Goal: Complete application form

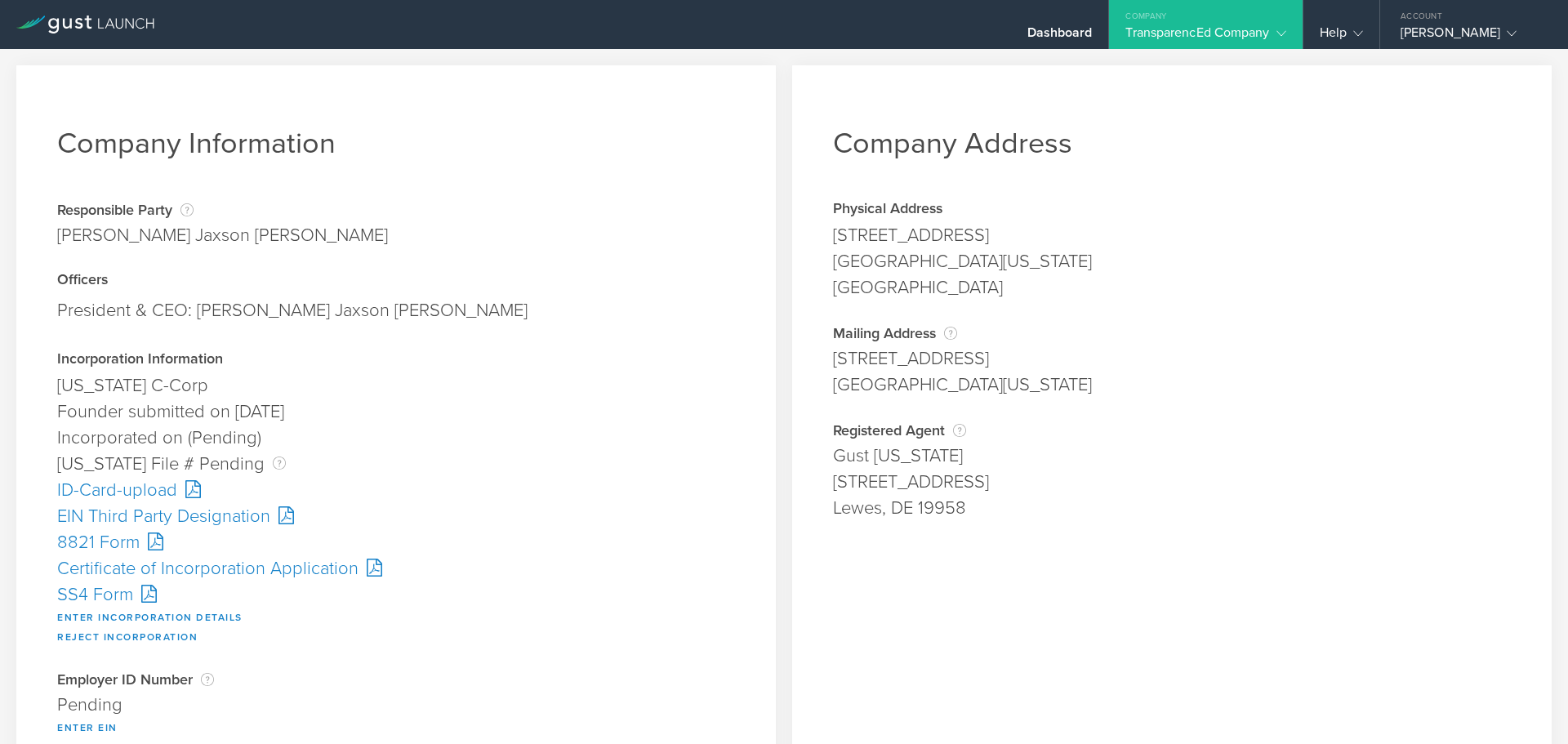
click at [1424, 164] on div "Company Address Physical Address 2622 Little Kate Road Park City, Utah 84060 Su…" at bounding box center [1172, 587] width 760 height 1043
click at [99, 611] on button "Enter Incorporation Details" at bounding box center [150, 617] width 186 height 20
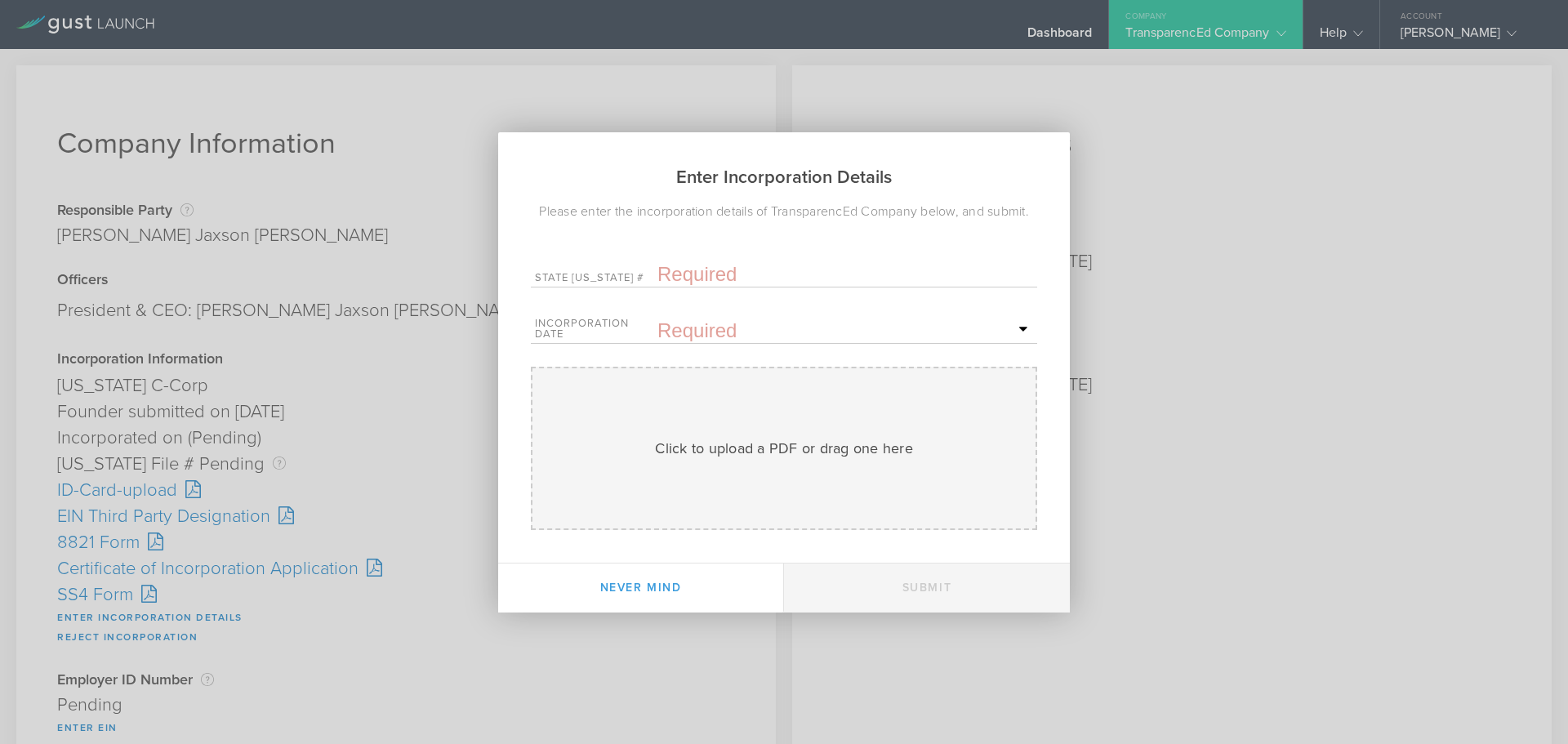
click at [717, 278] on input "text" at bounding box center [845, 274] width 376 height 24
paste input "10333934"
type input "10333934"
click at [716, 333] on input "text" at bounding box center [845, 331] width 376 height 24
click at [1364, 480] on div "Enter Incorporation Details Please enter the incorporation details of Transpare…" at bounding box center [784, 372] width 1568 height 744
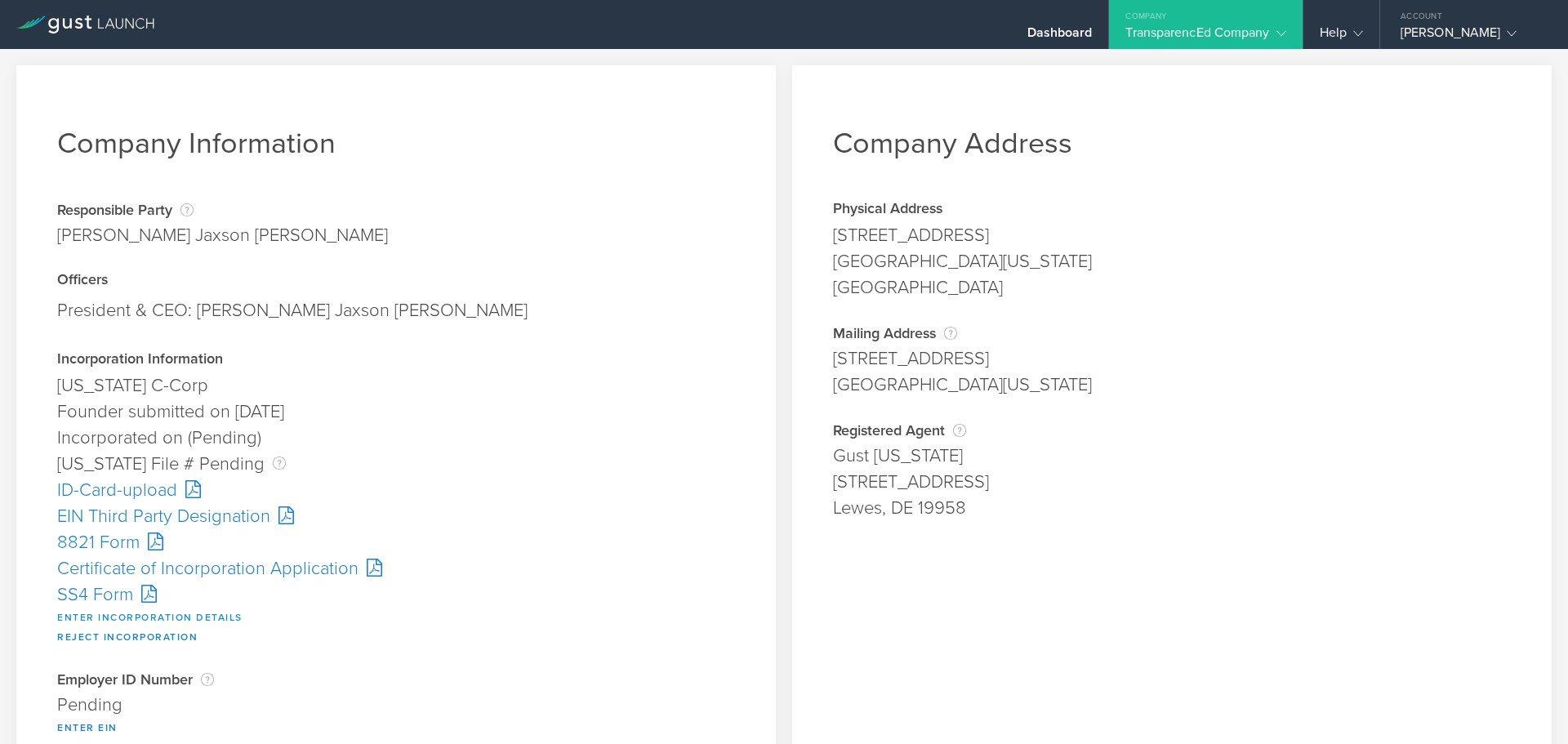
click at [153, 615] on button "Enter Incorporation Details" at bounding box center [150, 617] width 186 height 20
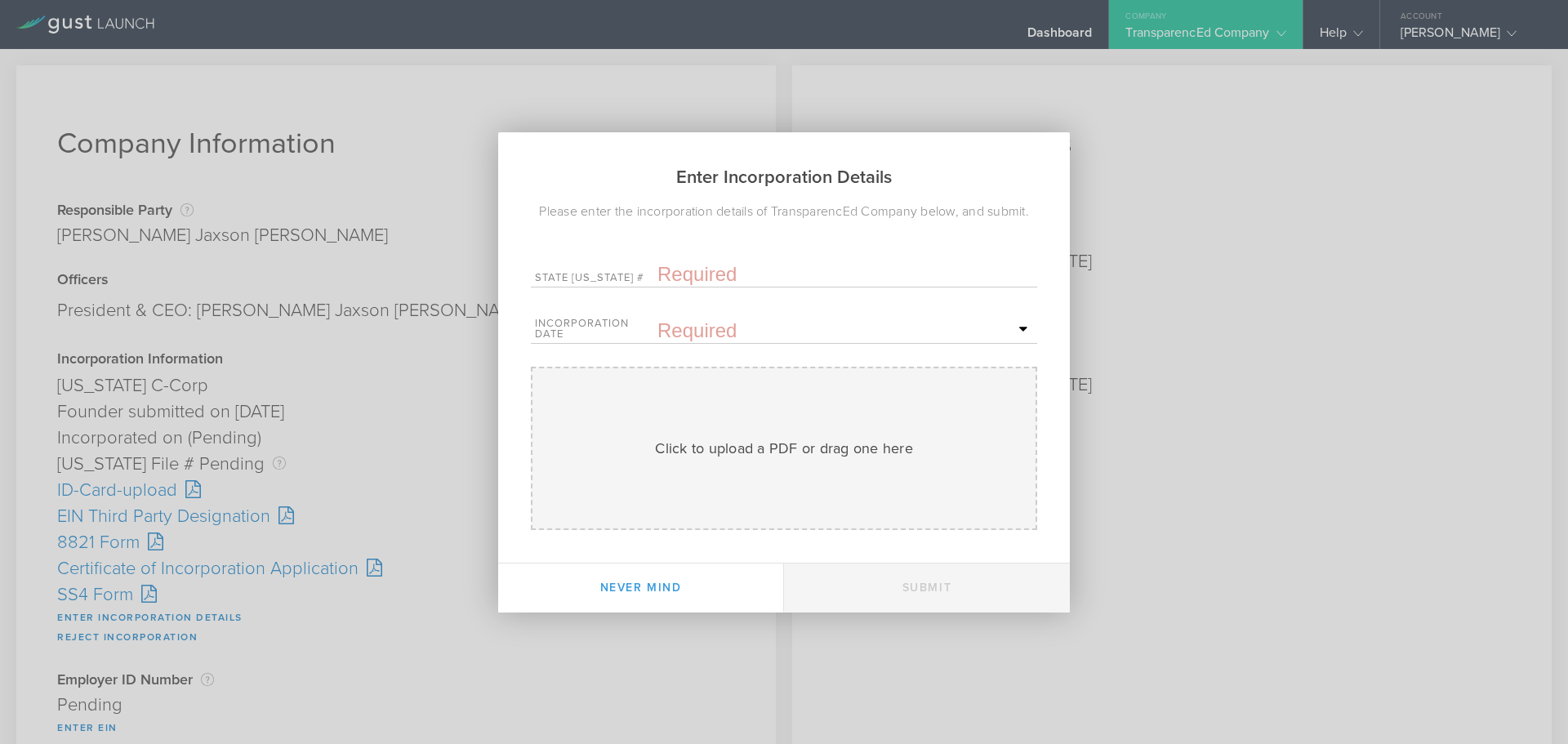
click at [684, 269] on input "text" at bounding box center [845, 274] width 376 height 24
paste input "10333934"
type input "10333934"
click at [707, 334] on input "text" at bounding box center [845, 331] width 376 height 24
click at [879, 461] on span "16" at bounding box center [889, 470] width 29 height 28
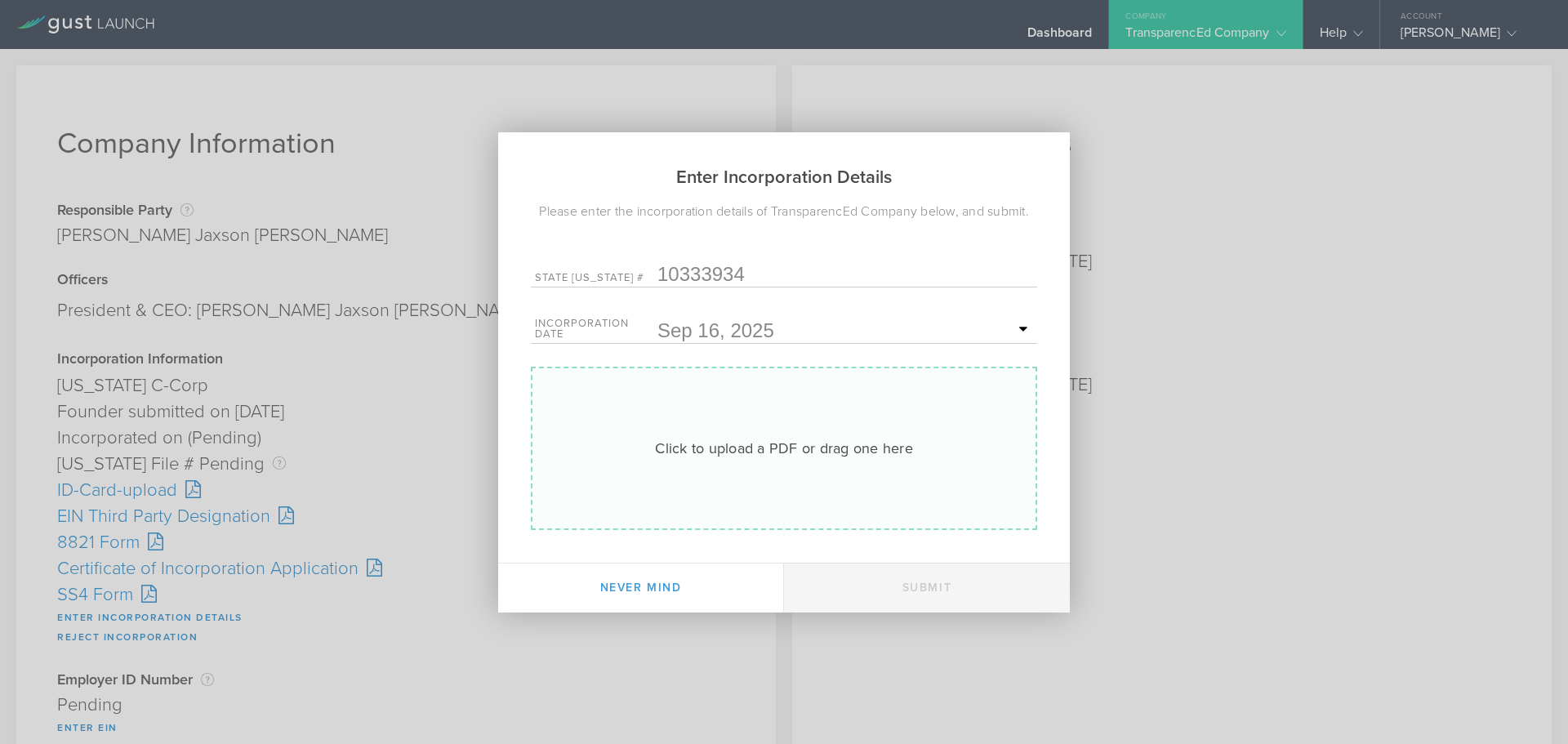
click at [777, 434] on div "Click to upload a PDF or drag one here Uploading" at bounding box center [783, 447] width 506 height 163
type input "C:\fakepath\20253984117.pdf"
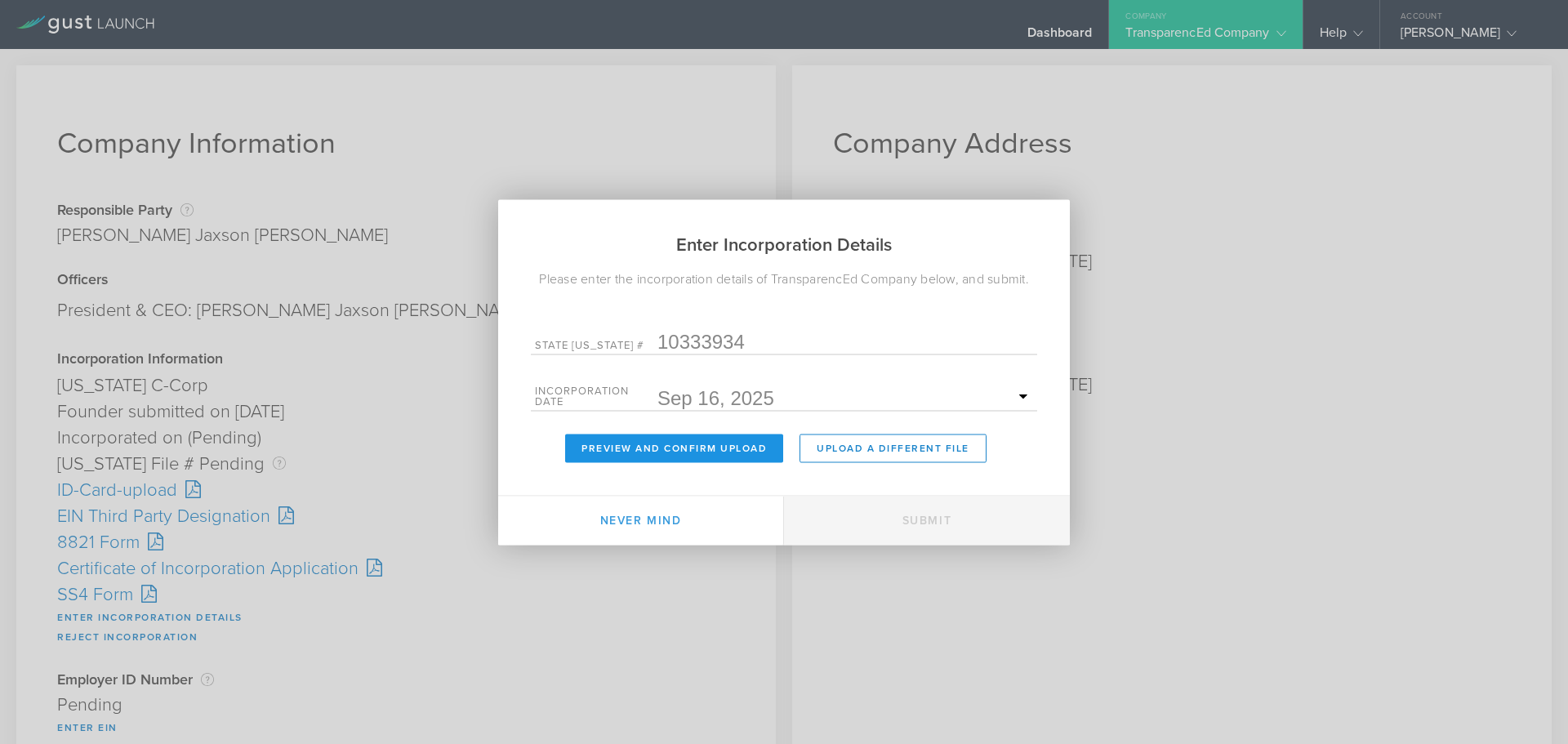
click at [732, 455] on button "Preview and Confirm Upload" at bounding box center [674, 447] width 218 height 28
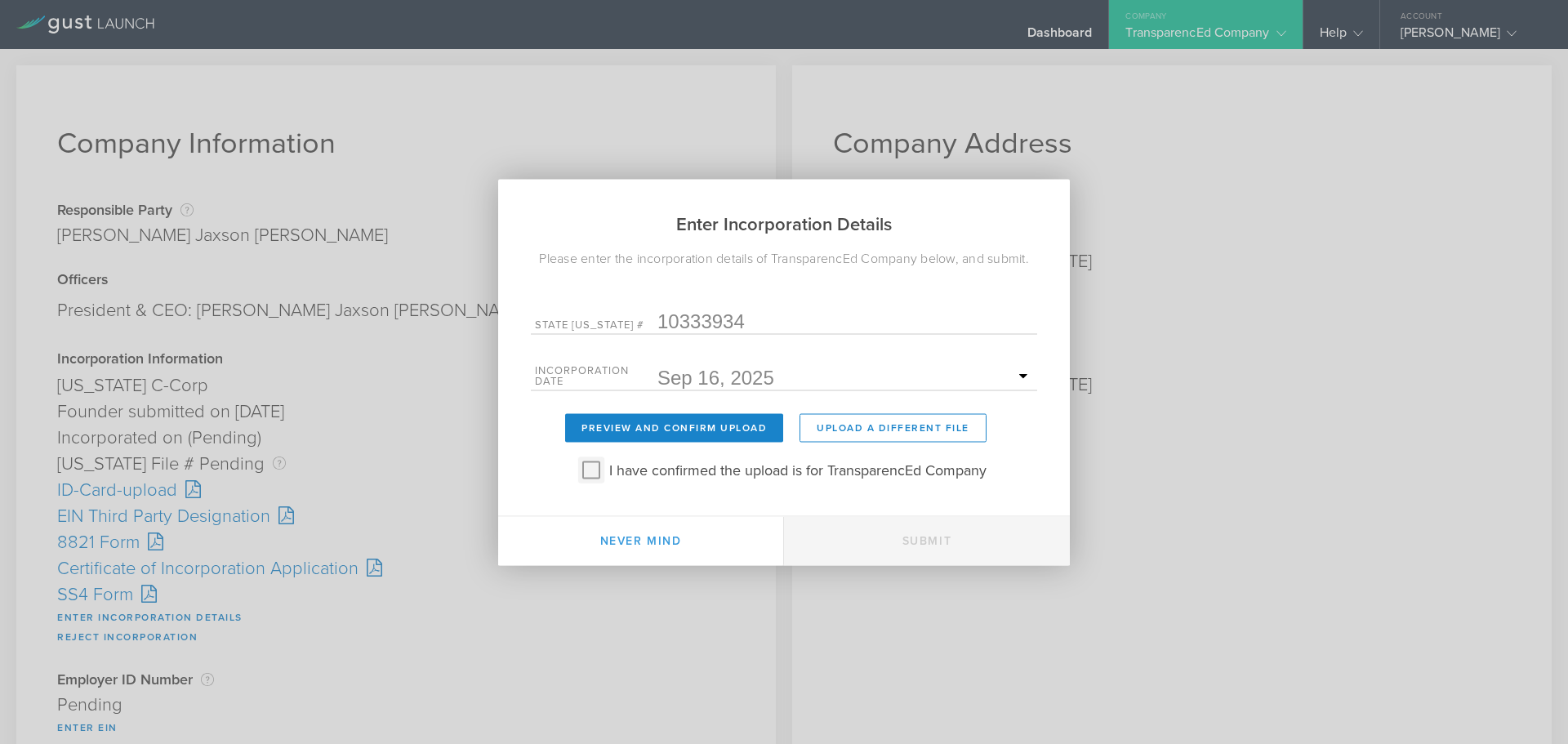
click at [586, 473] on input "I have confirmed the upload is for TransparencEd Company" at bounding box center [592, 469] width 26 height 26
checkbox input "true"
click at [891, 534] on button "Submit" at bounding box center [926, 541] width 286 height 49
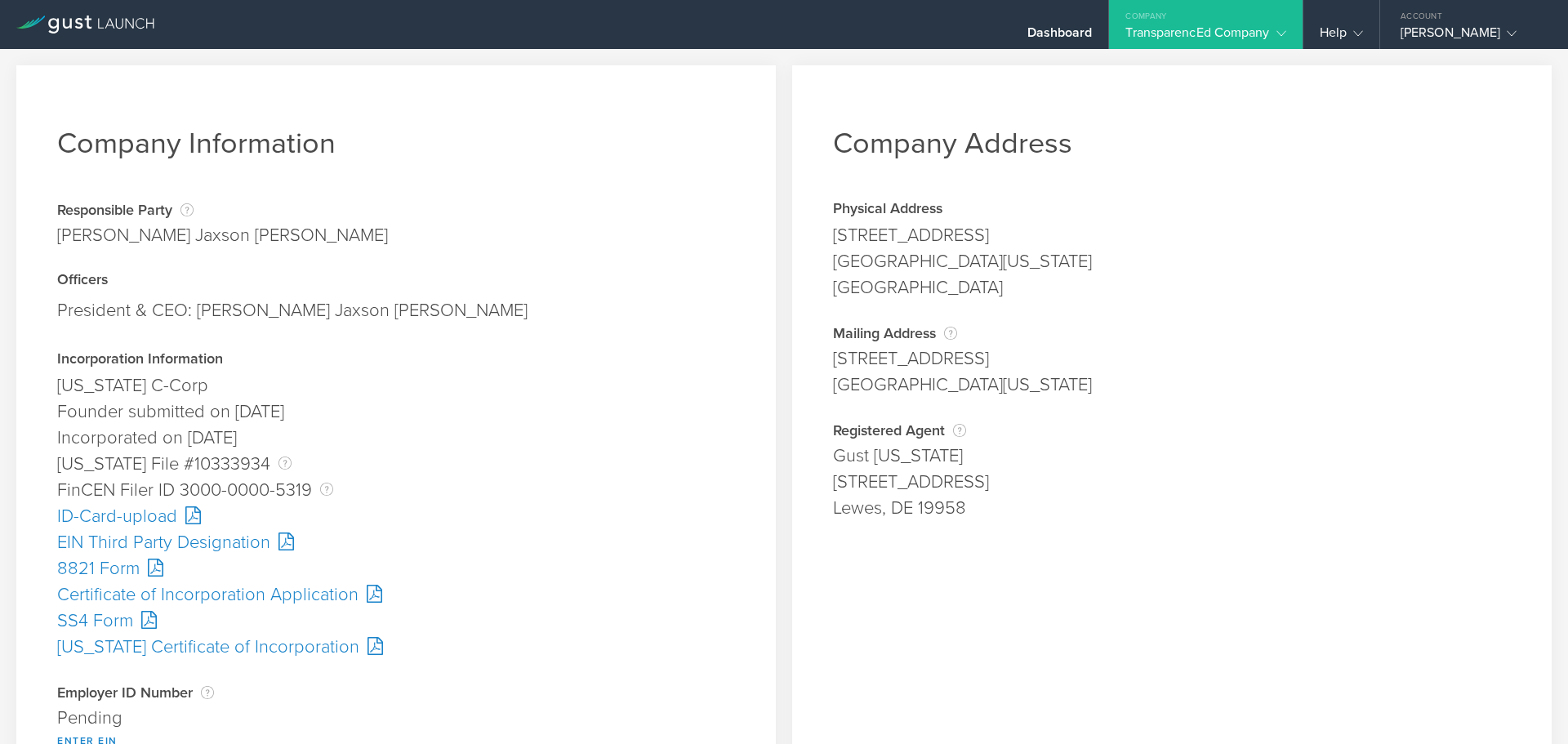
click at [95, 621] on div "SS4 Form" at bounding box center [396, 621] width 678 height 26
click at [102, 512] on div "ID-Card-upload" at bounding box center [396, 516] width 678 height 26
click at [1211, 459] on div "Gust [US_STATE]" at bounding box center [1171, 456] width 678 height 26
drag, startPoint x: 1263, startPoint y: 376, endPoint x: 1227, endPoint y: 375, distance: 36.0
click at [1263, 376] on div "Park City, Utah 84060" at bounding box center [1171, 384] width 678 height 26
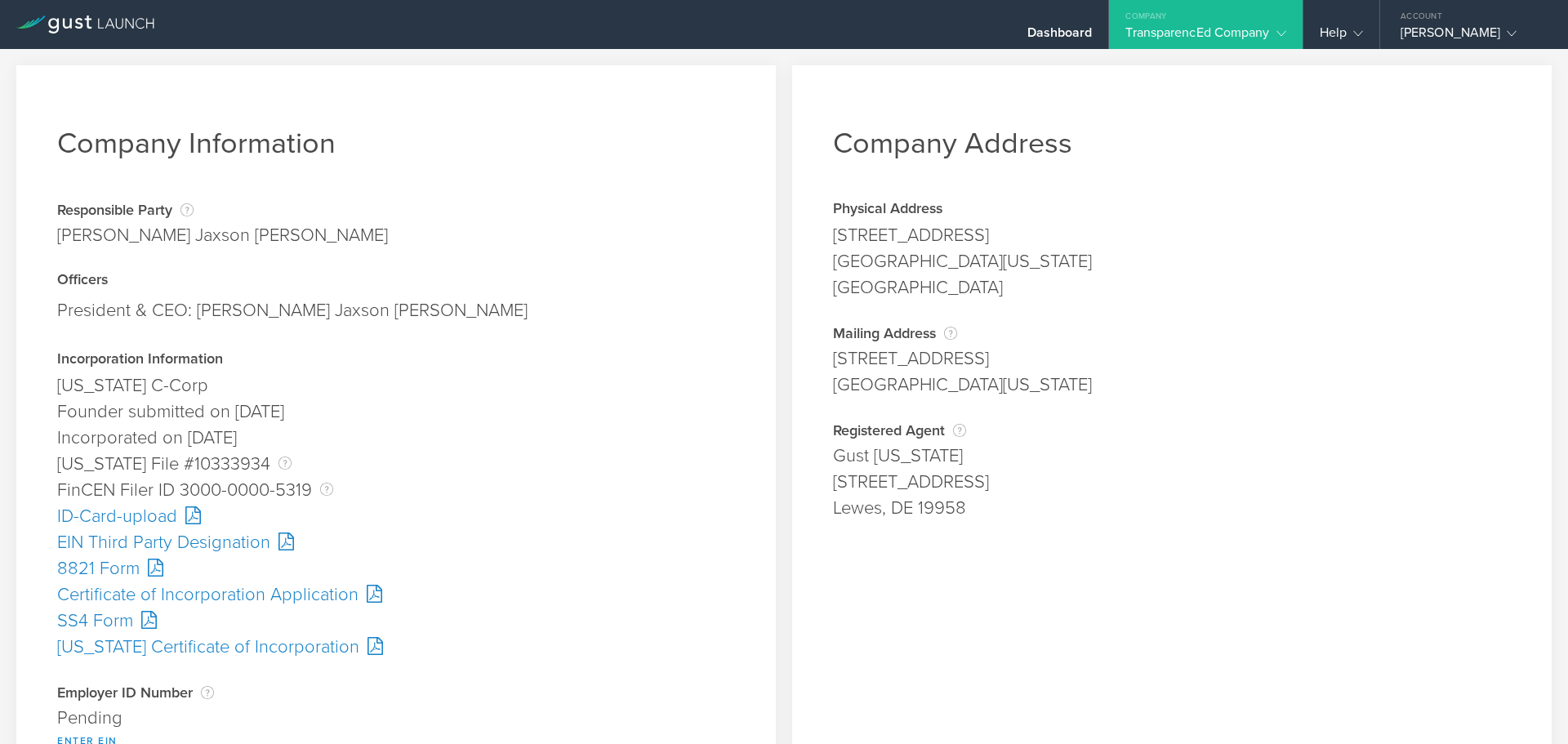
click at [93, 736] on button "Enter EIN" at bounding box center [88, 740] width 60 height 20
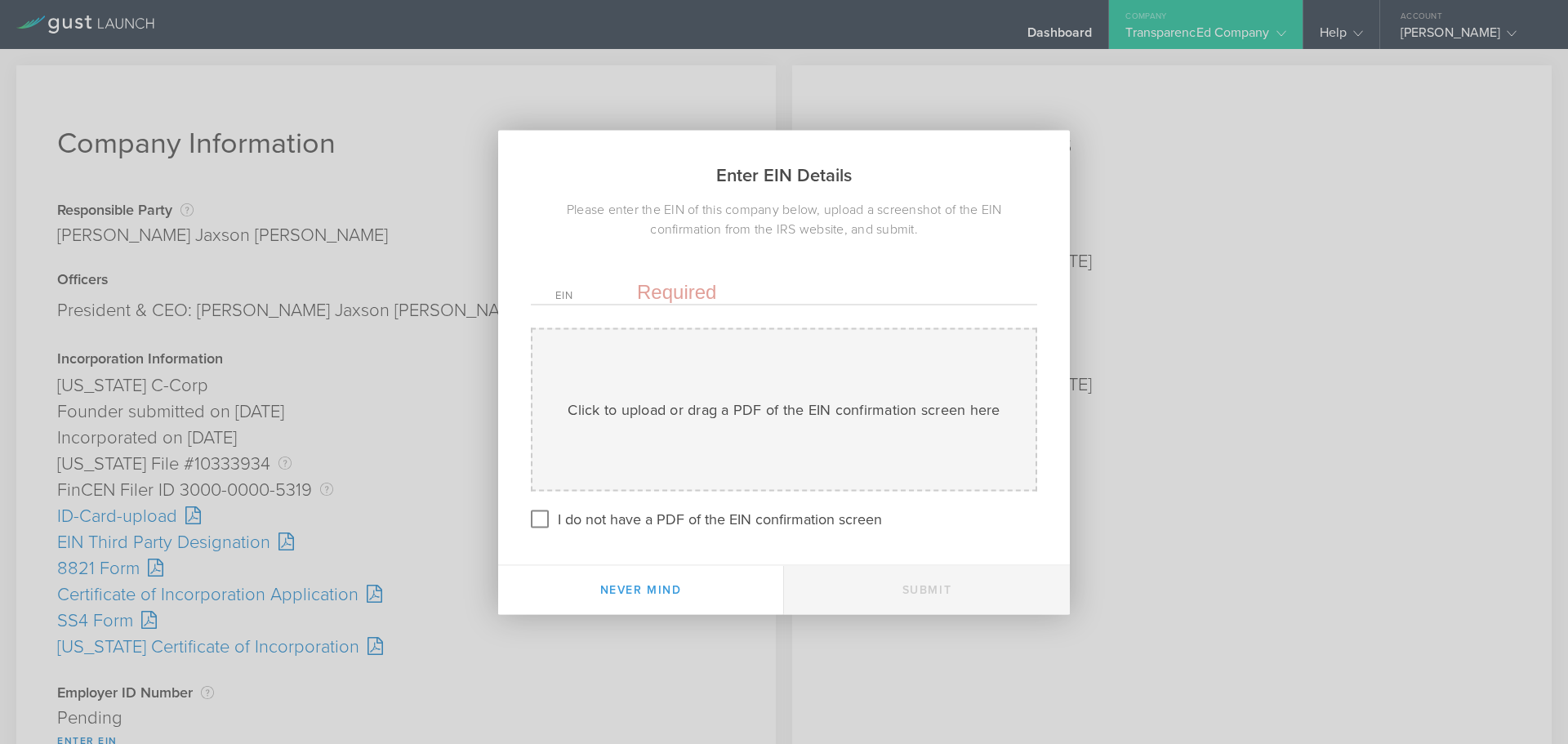
click at [667, 289] on input "text" at bounding box center [825, 291] width 376 height 24
paste input "-4430950"
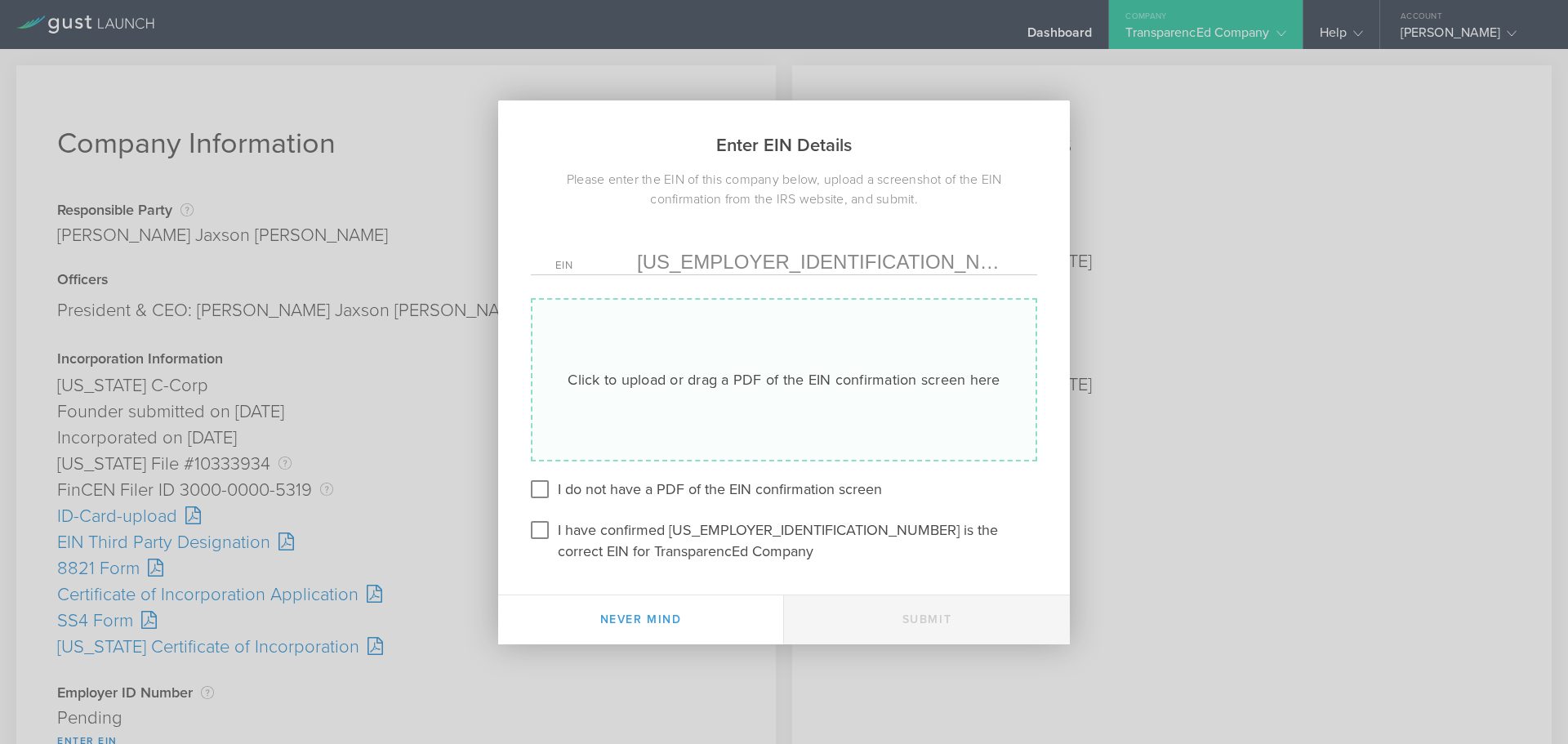
type input "39-4430950"
click at [673, 365] on div "Click to upload or drag a PDF of the EIN confirmation screen here Uploading" at bounding box center [783, 379] width 506 height 163
type input "C:\fakepath\EIN.pdf"
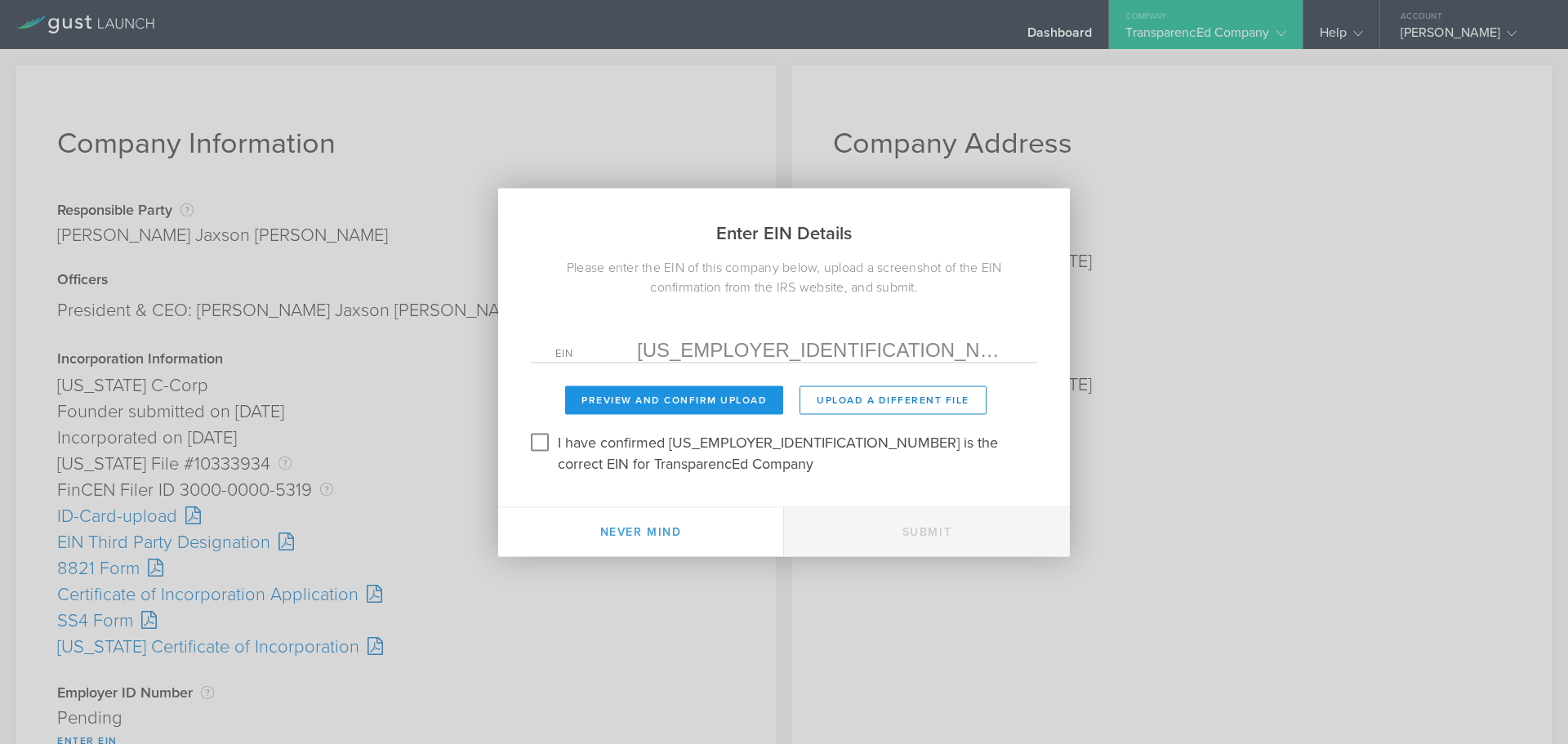
click at [681, 399] on button "Preview and Confirm Upload" at bounding box center [674, 399] width 218 height 28
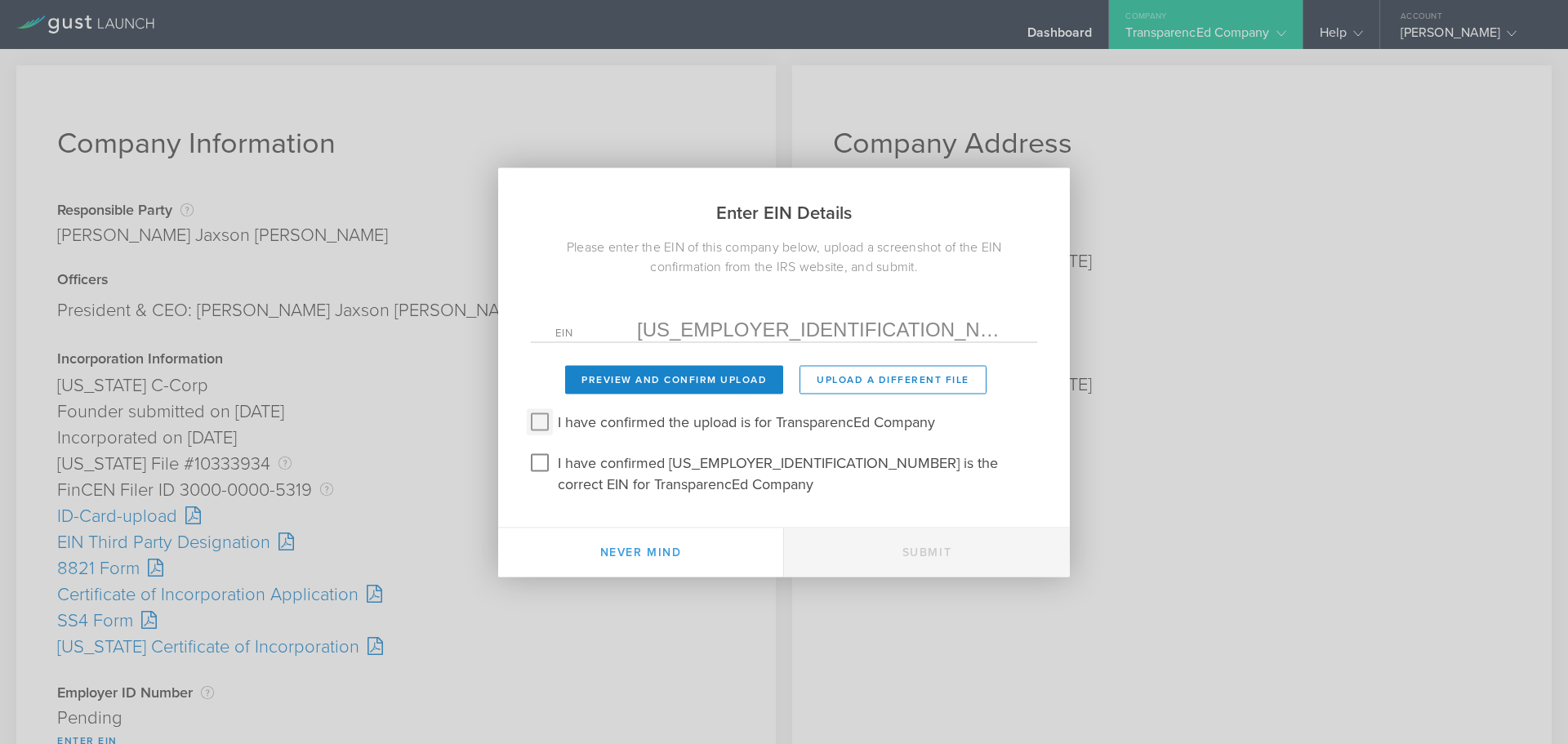
click at [537, 426] on input "I have confirmed the upload is for TransparencEd Company" at bounding box center [540, 421] width 26 height 26
checkbox input "true"
click at [549, 463] on input "I have confirmed 39-4430950 is the correct EIN for TransparencEd Company" at bounding box center [540, 462] width 26 height 26
checkbox input "true"
click at [902, 558] on button "Submit" at bounding box center [926, 552] width 286 height 49
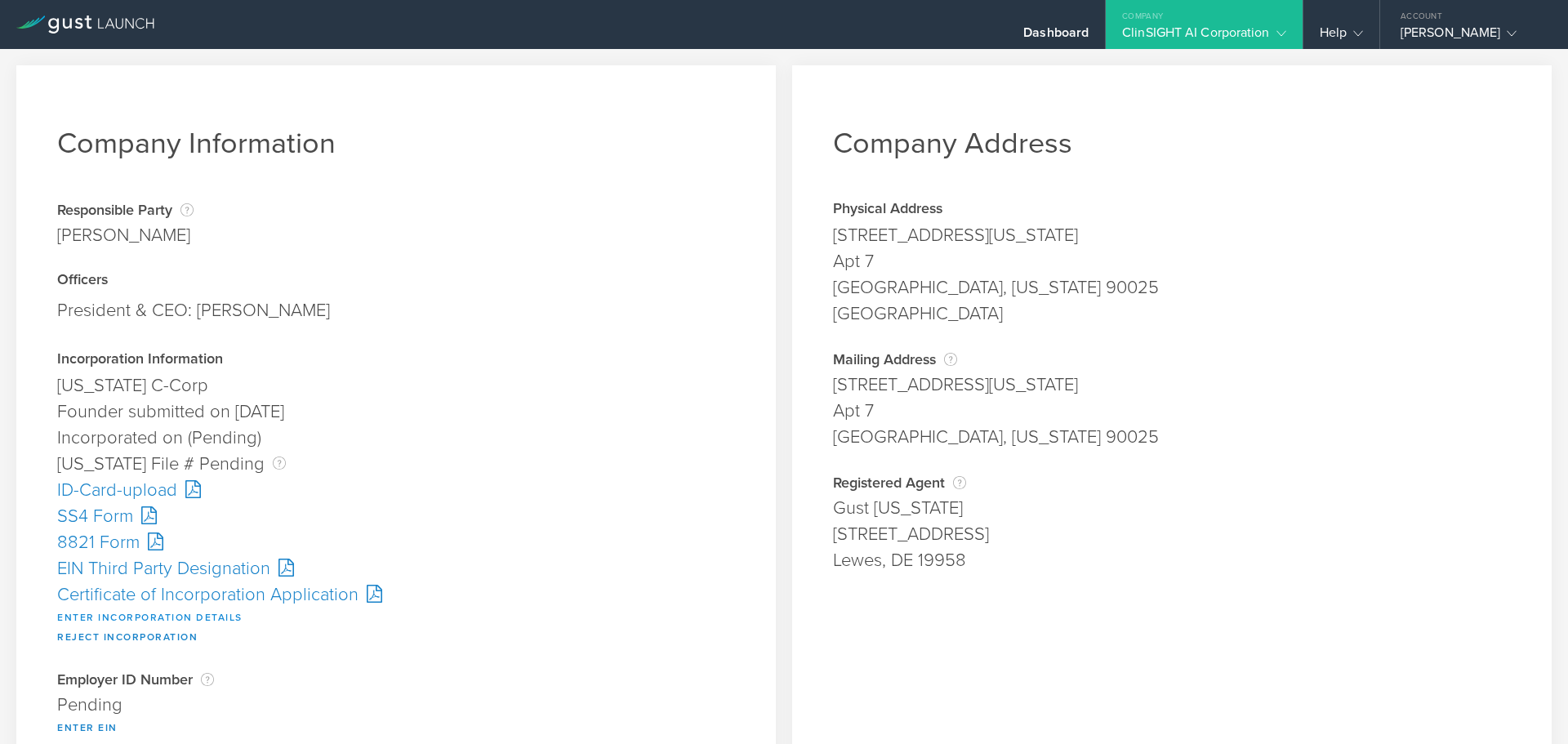
click at [128, 616] on button "Enter Incorporation Details" at bounding box center [150, 617] width 186 height 20
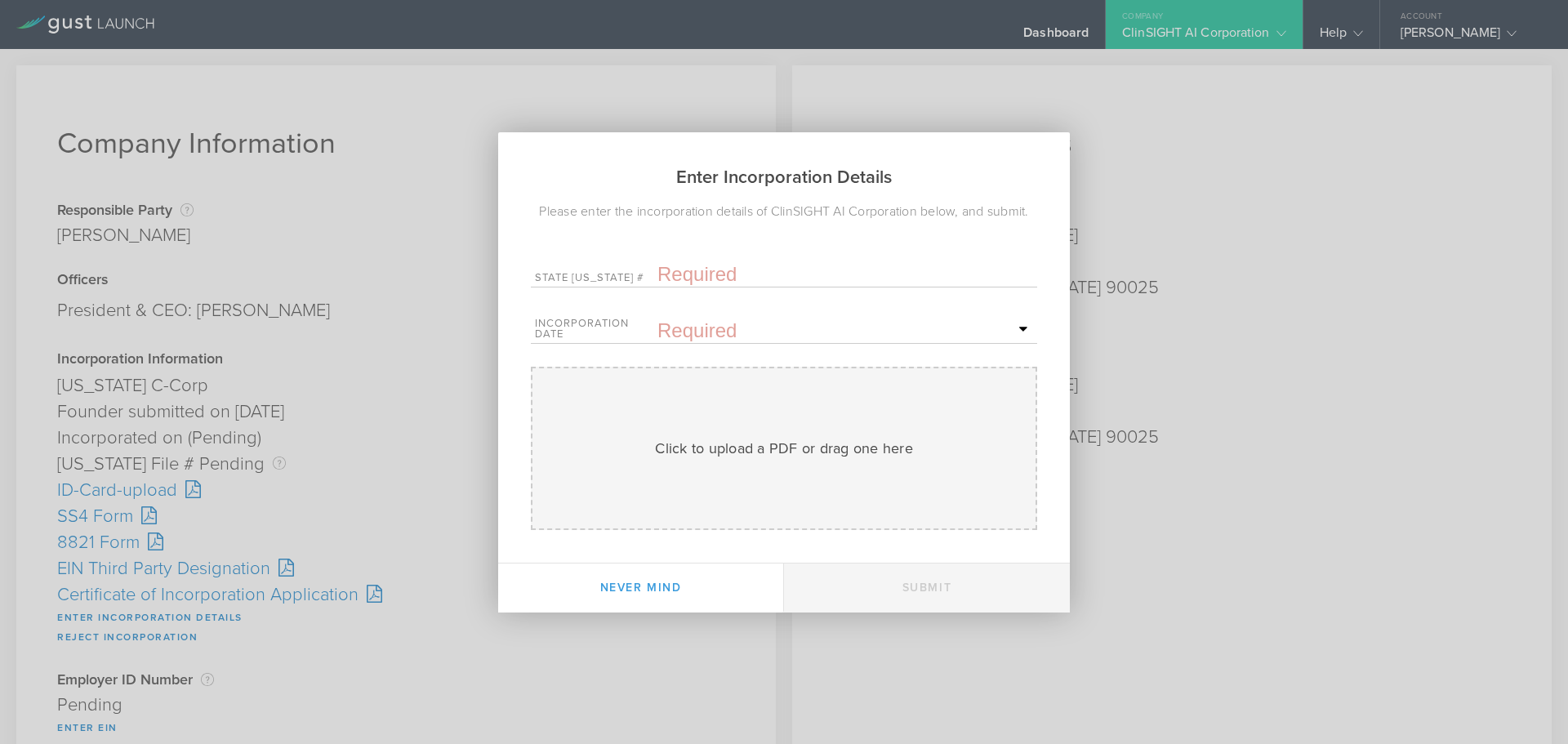
click at [706, 282] on input "text" at bounding box center [845, 274] width 376 height 24
paste input "10333943"
type input "10333943"
click at [697, 333] on input "text" at bounding box center [845, 331] width 376 height 24
click at [898, 469] on span "16" at bounding box center [889, 470] width 29 height 28
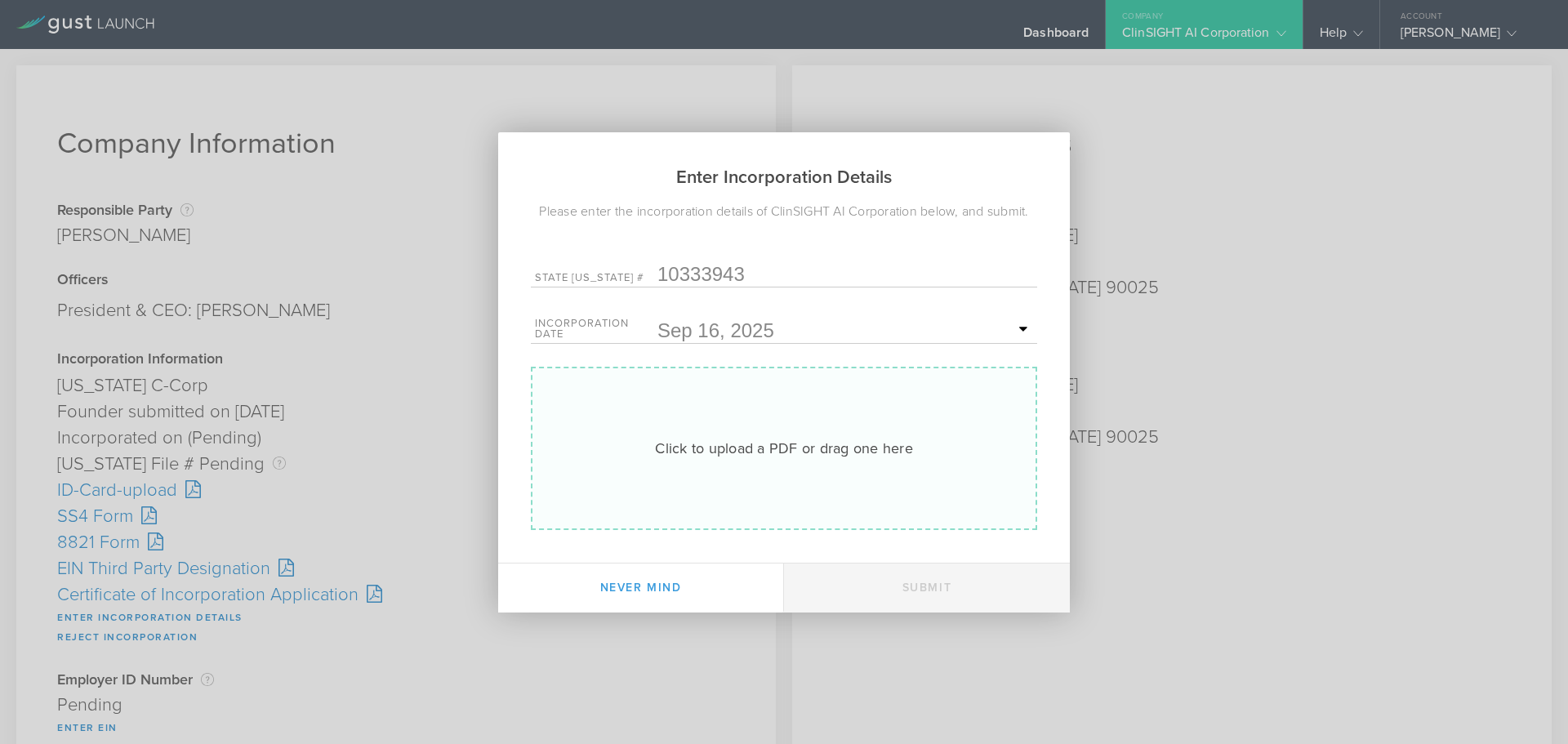
click at [806, 438] on div "Click to upload a PDF or drag one here" at bounding box center [784, 448] width 258 height 22
type input "C:\fakepath\20253984197.pdf"
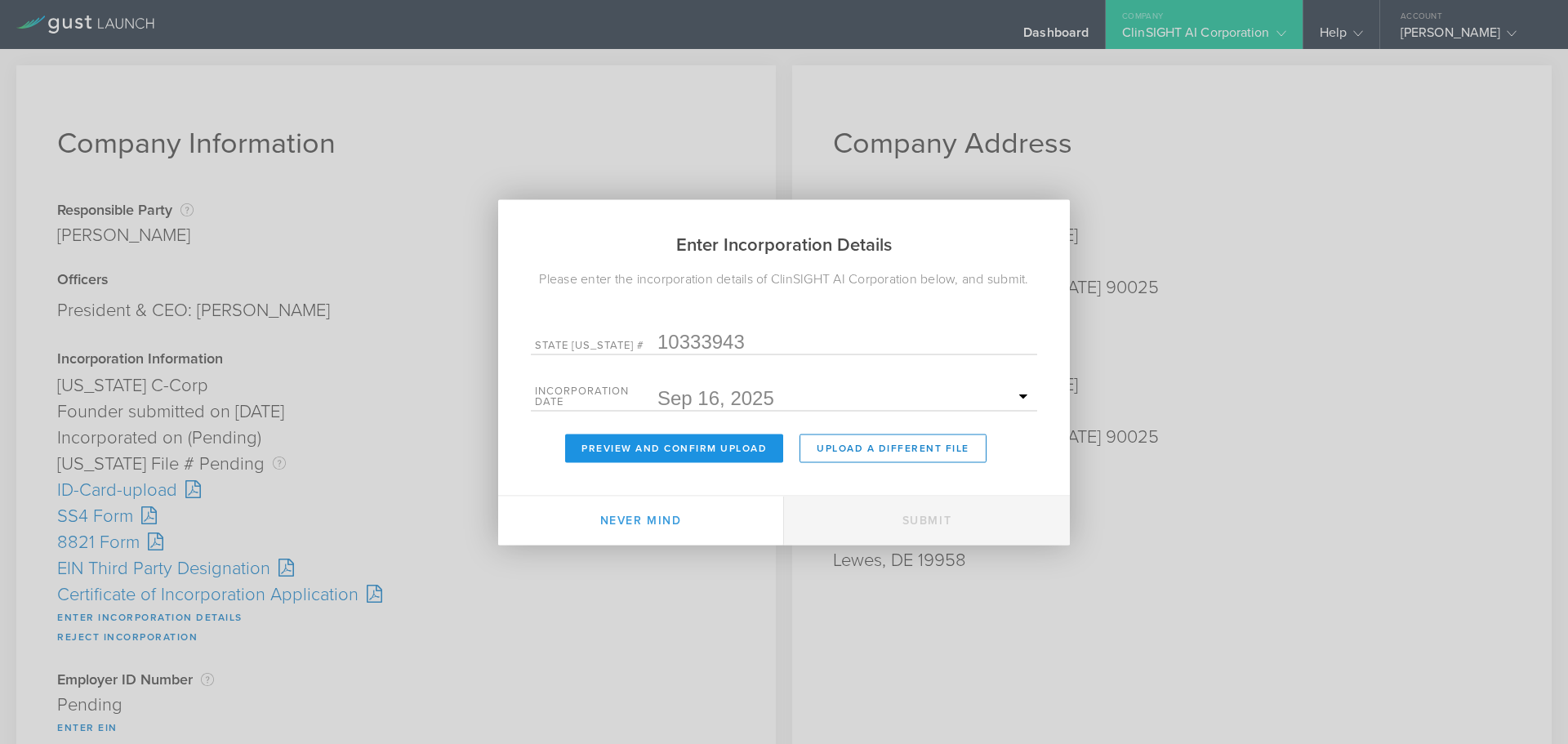
click at [671, 447] on button "Preview and Confirm Upload" at bounding box center [674, 447] width 218 height 28
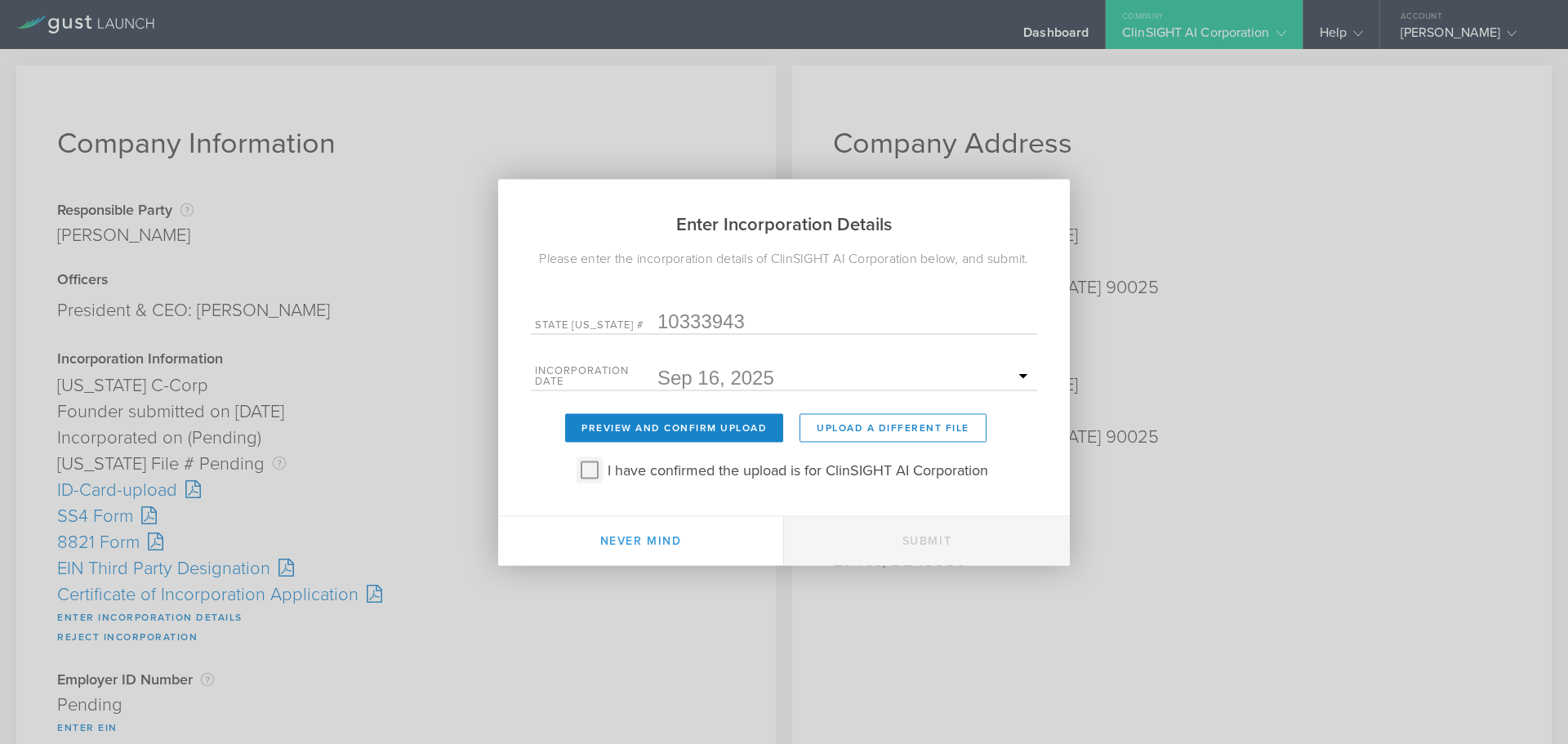
click at [583, 472] on input "I have confirmed the upload is for ClinSIGHT AI Corporation" at bounding box center [590, 469] width 26 height 26
checkbox input "true"
drag, startPoint x: 923, startPoint y: 537, endPoint x: 944, endPoint y: 529, distance: 22.5
click at [923, 536] on button "Submit" at bounding box center [926, 541] width 286 height 49
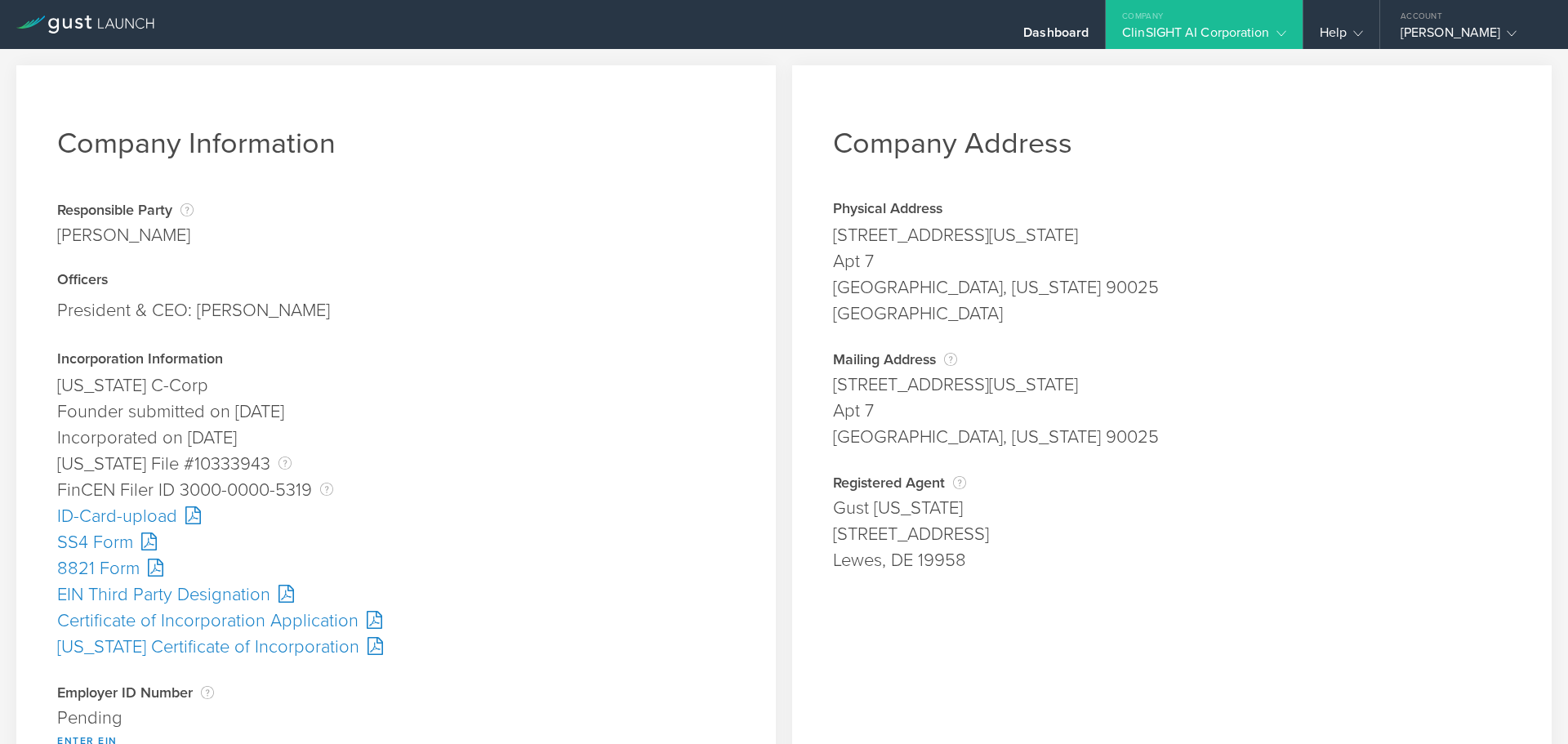
click at [103, 540] on div "SS4 Form" at bounding box center [396, 542] width 678 height 26
drag, startPoint x: 1283, startPoint y: 698, endPoint x: 1271, endPoint y: 701, distance: 12.4
click at [1282, 698] on div "Company Address Physical Address 11611 Iowa Ave Apt 7 Los Angeles, California 9…" at bounding box center [1172, 608] width 760 height 1087
click at [1271, 556] on div "Lewes, DE 19958" at bounding box center [1171, 560] width 678 height 26
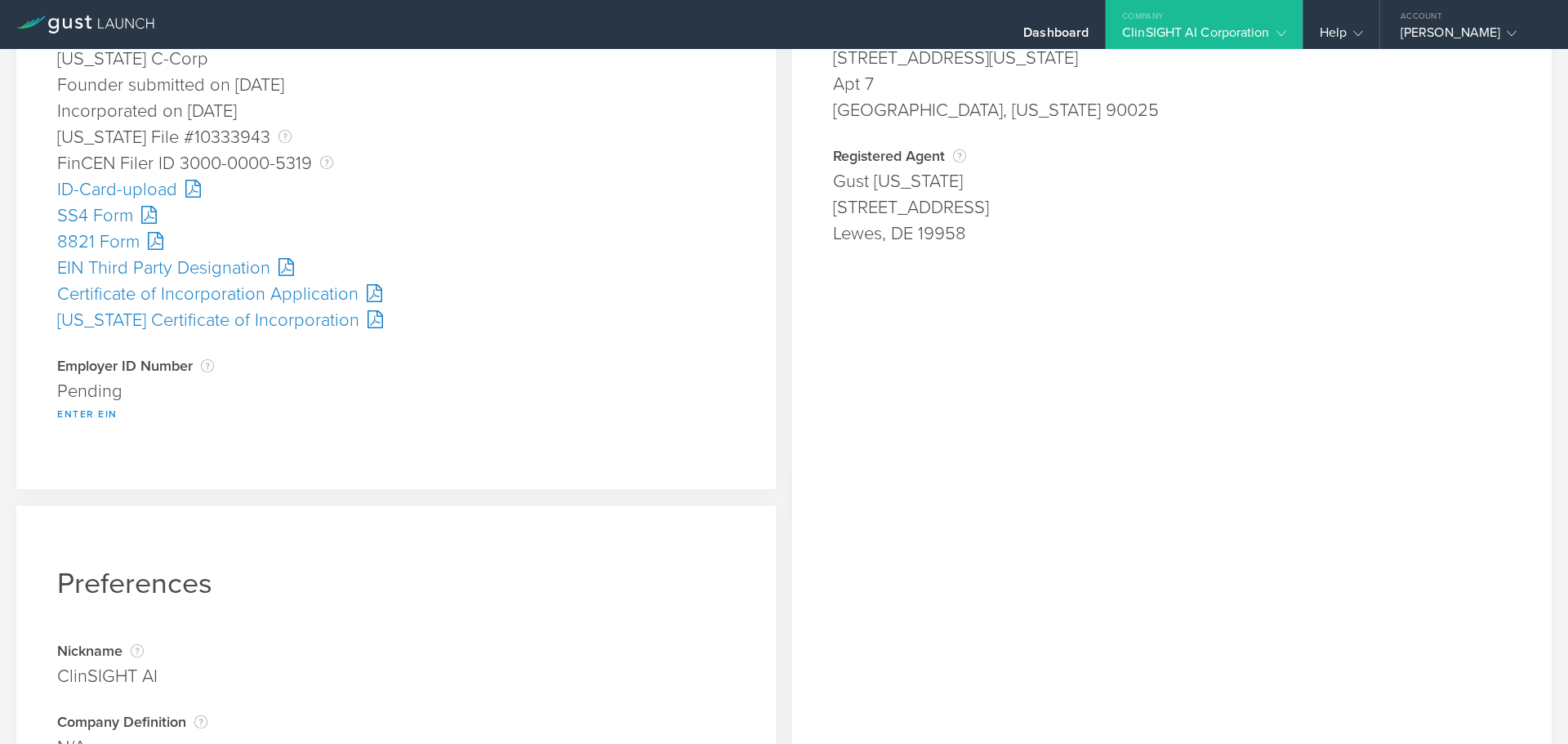
click at [88, 415] on button "Enter EIN" at bounding box center [88, 413] width 60 height 20
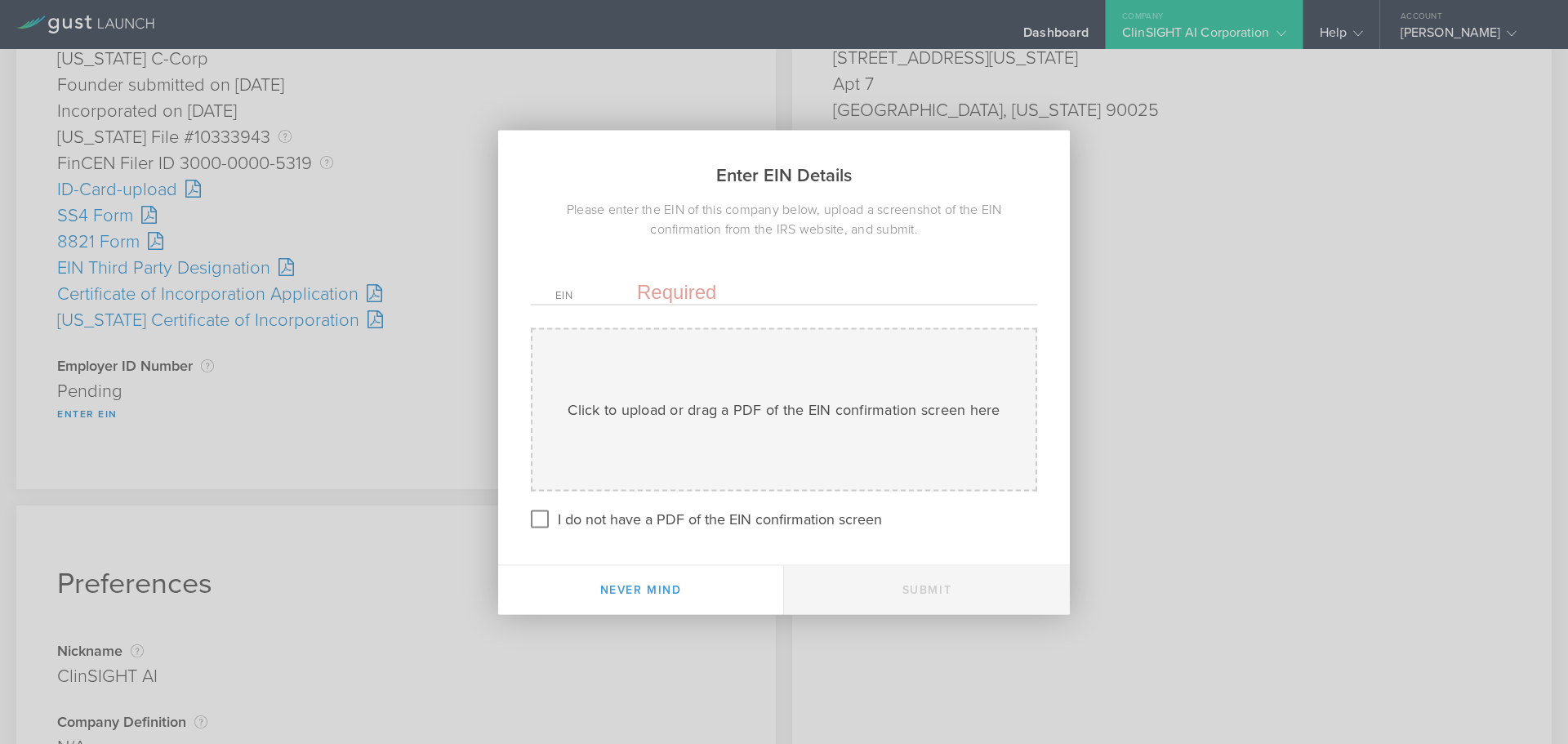
click at [707, 296] on input "text" at bounding box center [825, 291] width 376 height 24
paste input "-4432962"
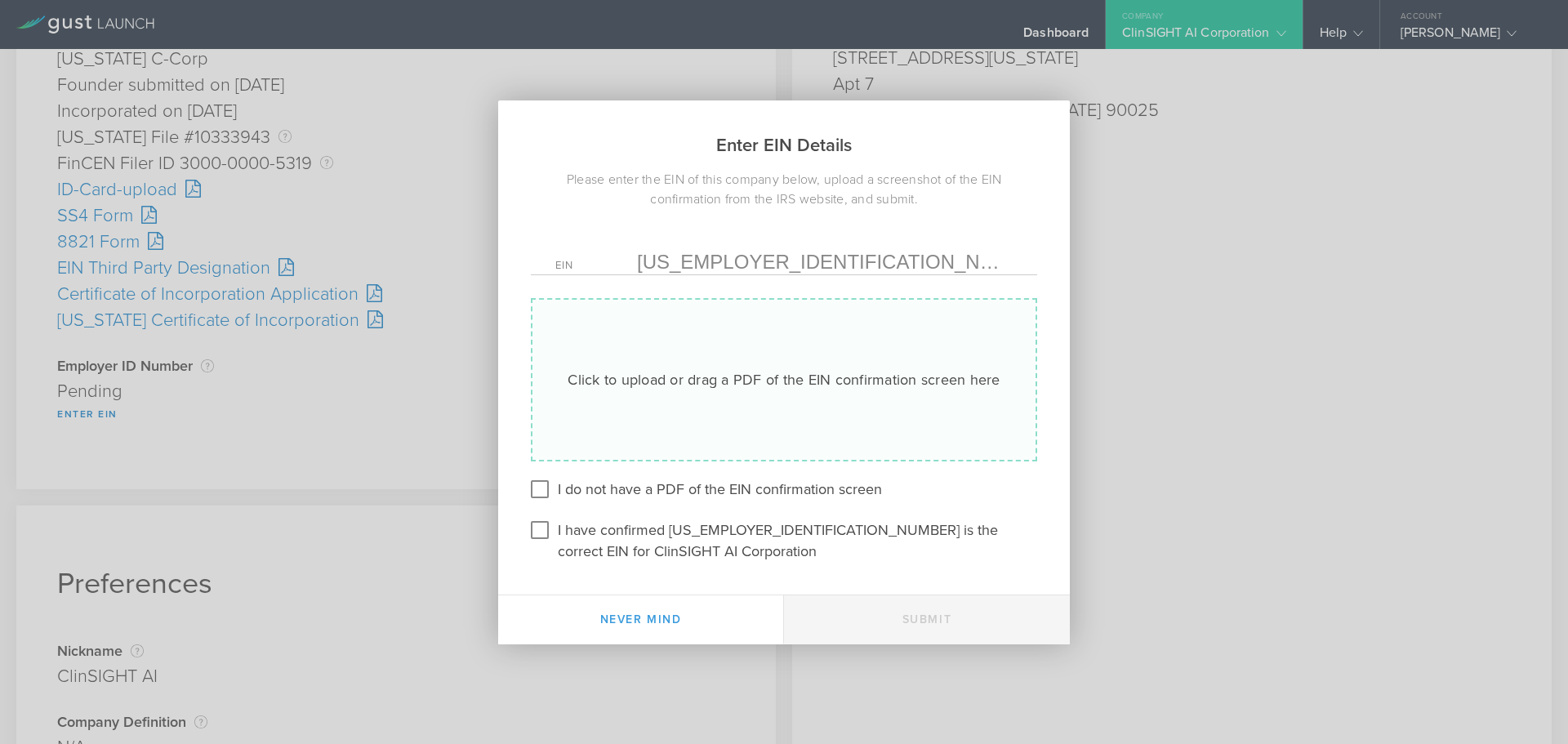
type input "[US_EMPLOYER_IDENTIFICATION_NUMBER]"
click at [732, 329] on div "Click to upload or drag a PDF of the EIN confirmation screen here Uploading" at bounding box center [783, 379] width 506 height 163
type input "C:\fakepath\EIN.pdf"
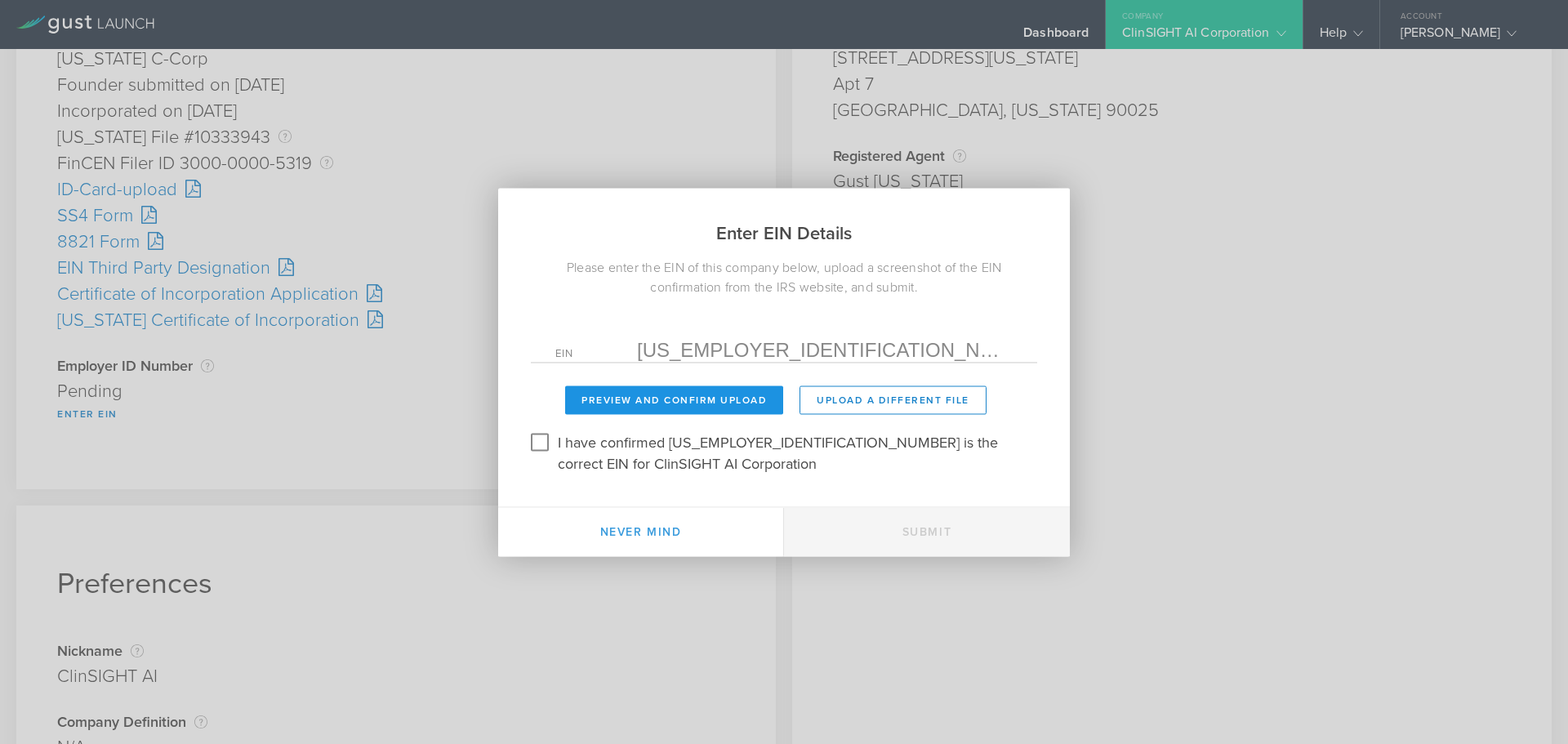
click at [695, 401] on button "Preview and Confirm Upload" at bounding box center [674, 399] width 218 height 28
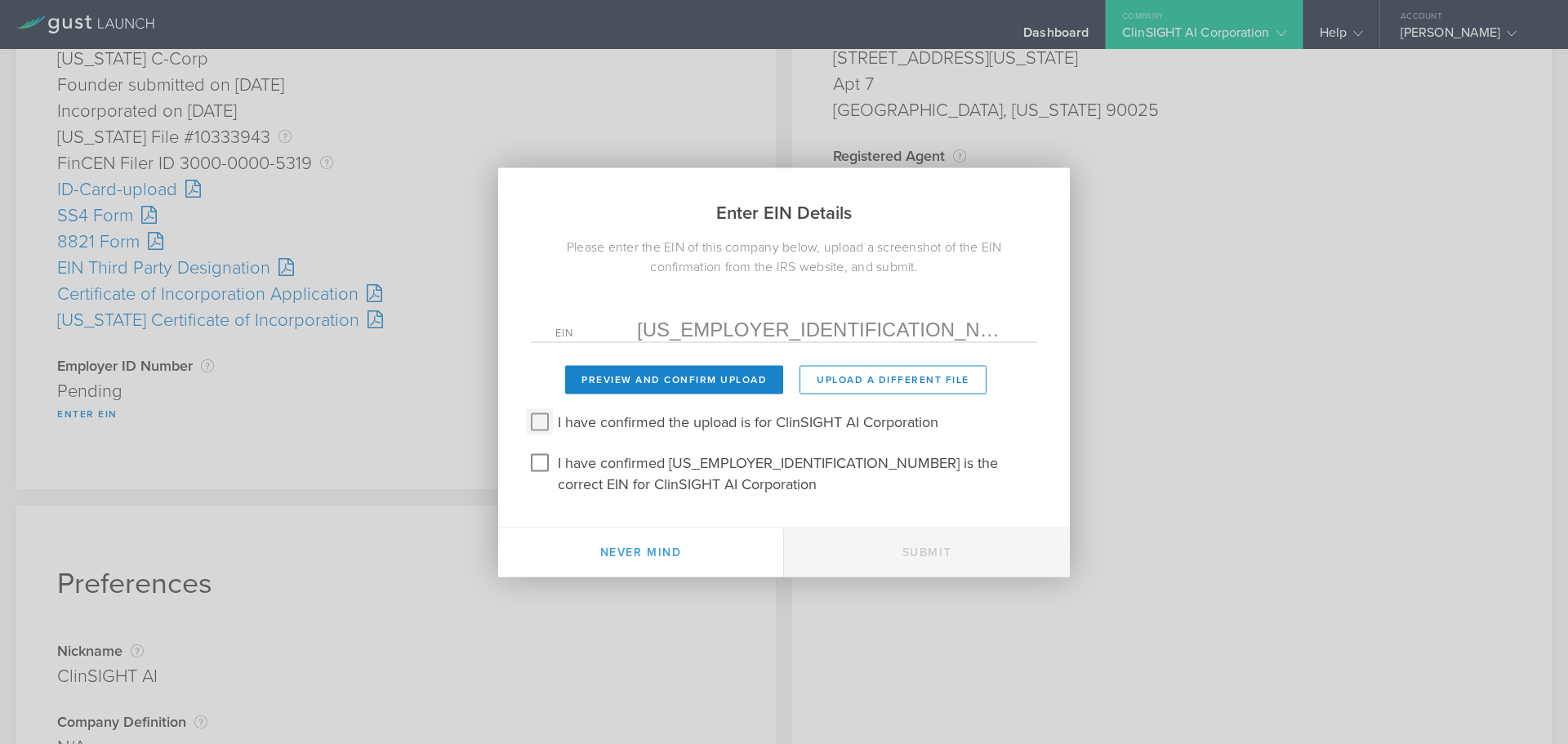
click at [542, 423] on input "I have confirmed the upload is for ClinSIGHT AI Corporation" at bounding box center [540, 421] width 26 height 26
checkbox input "true"
click at [538, 459] on input "I have confirmed 39-4432962 is the correct EIN for ClinSIGHT AI Corporation" at bounding box center [540, 462] width 26 height 26
checkbox input "true"
click at [916, 546] on button "Submit" at bounding box center [926, 552] width 286 height 49
